Goal: Task Accomplishment & Management: Manage account settings

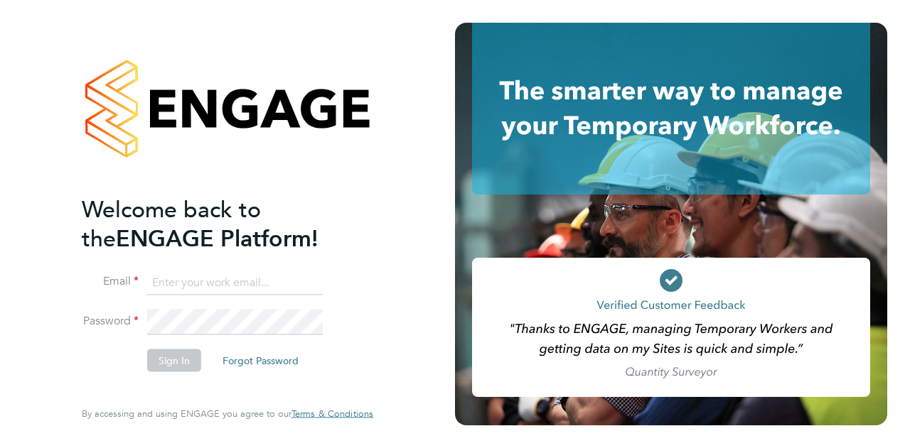
type input "[PERSON_NAME][EMAIL_ADDRESS][PERSON_NAME][PERSON_NAME][DOMAIN_NAME]"
click at [163, 362] on button "Sign In" at bounding box center [174, 360] width 54 height 23
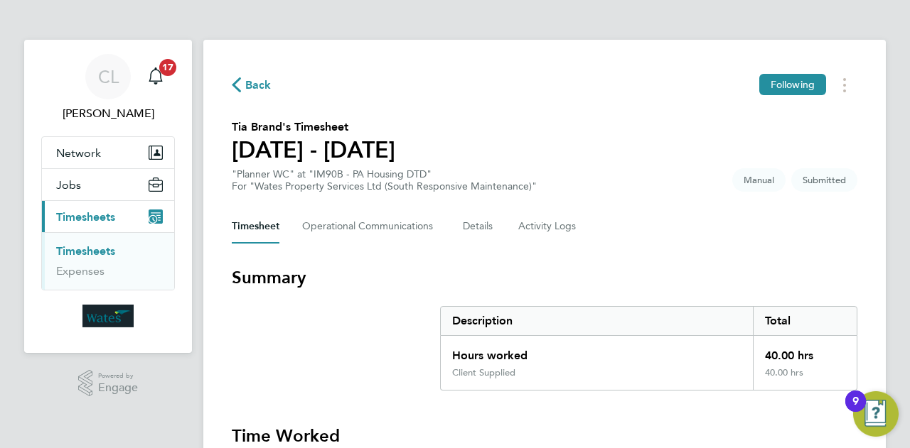
drag, startPoint x: 708, startPoint y: 96, endPoint x: 889, endPoint y: 332, distance: 297.5
click at [654, 166] on section "Tia Brand's Timesheet [DATE] - [DATE] "Planner WC" at "IM90B - PA Housing DTD" …" at bounding box center [544, 156] width 625 height 74
click at [648, 131] on section "Tia Brand's Timesheet [DATE] - [DATE] "Planner WC" at "IM90B - PA Housing DTD" …" at bounding box center [544, 156] width 625 height 74
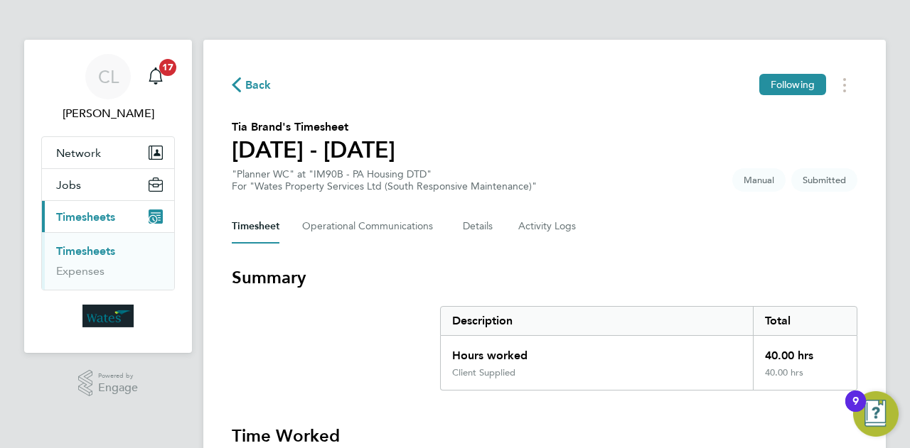
scroll to position [34, 0]
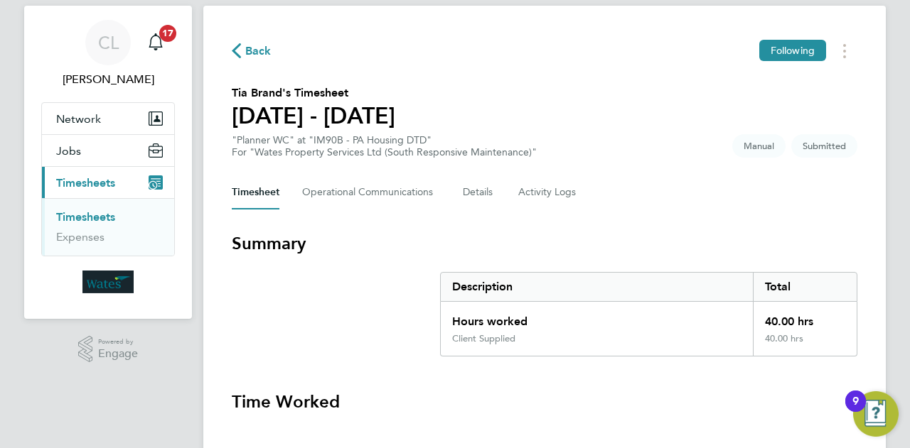
drag, startPoint x: 347, startPoint y: 313, endPoint x: 337, endPoint y: 315, distance: 10.0
click at [347, 313] on section "Summary Description Total Hours worked 40.00 hrs Client Supplied 40.00 hrs" at bounding box center [544, 294] width 625 height 124
drag, startPoint x: 327, startPoint y: 360, endPoint x: 675, endPoint y: 53, distance: 464.6
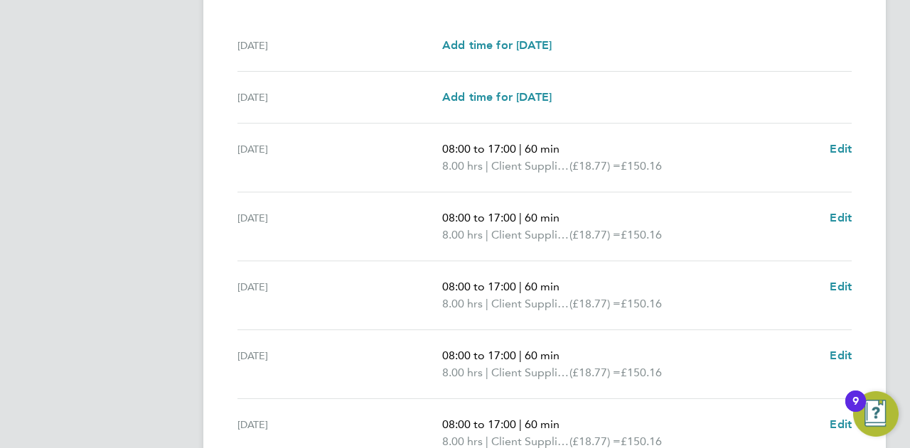
scroll to position [516, 0]
